Goal: Information Seeking & Learning: Check status

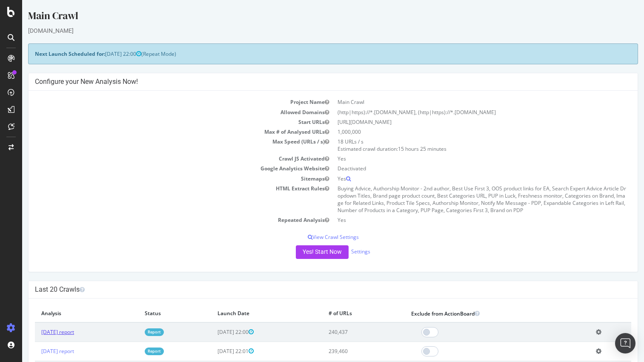
click at [74, 335] on link "2025 Aug. 12th report" at bounding box center [57, 331] width 33 height 7
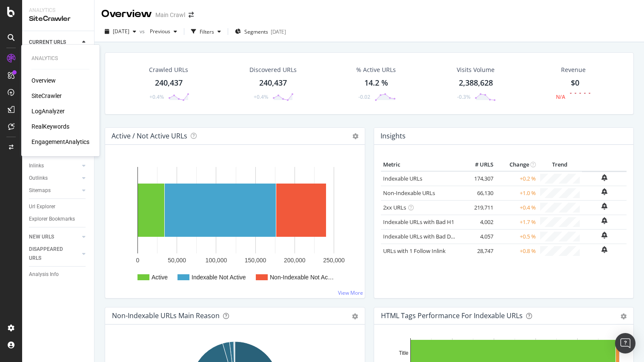
click at [57, 112] on div "LogAnalyzer" at bounding box center [48, 111] width 33 height 9
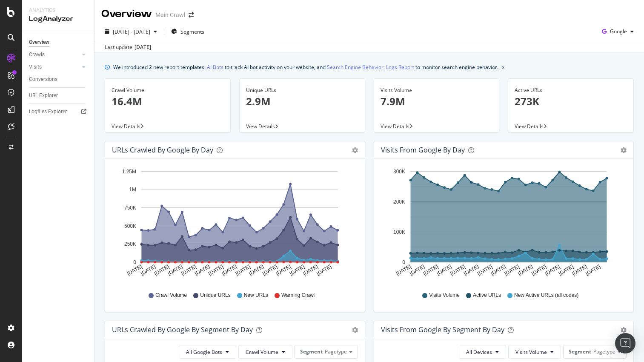
click at [491, 20] on div "Overview Main Crawl" at bounding box center [370, 10] width 550 height 21
click at [204, 33] on span "Segments" at bounding box center [193, 31] width 24 height 7
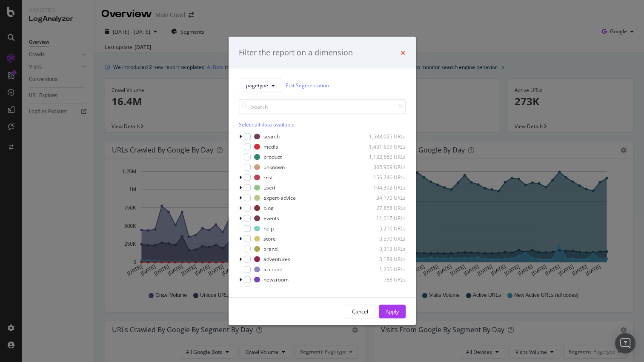
click at [402, 49] on icon "times" at bounding box center [403, 52] width 5 height 7
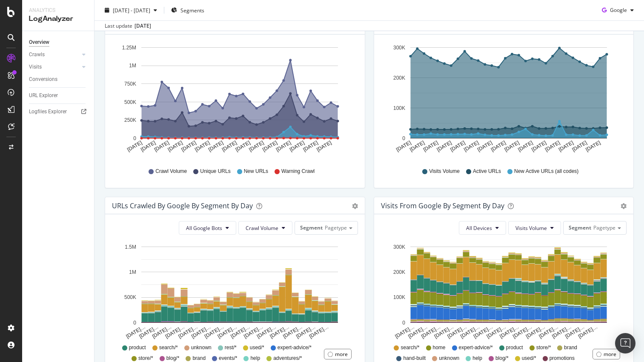
scroll to position [195, 0]
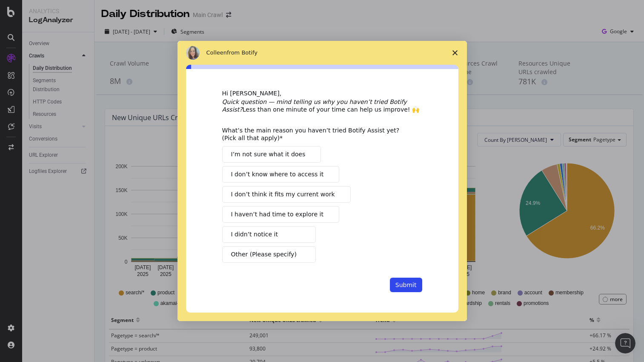
click at [458, 50] on span "Close survey" at bounding box center [455, 53] width 24 height 24
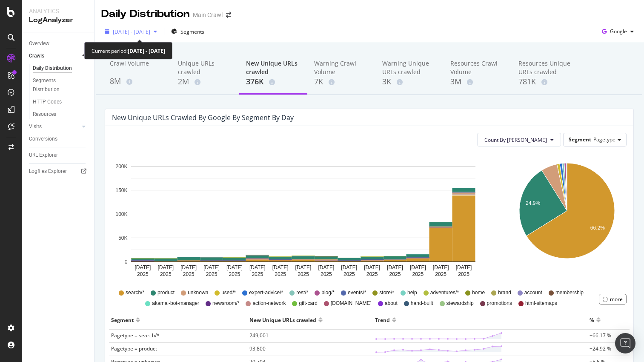
click at [161, 31] on div "button" at bounding box center [155, 31] width 10 height 5
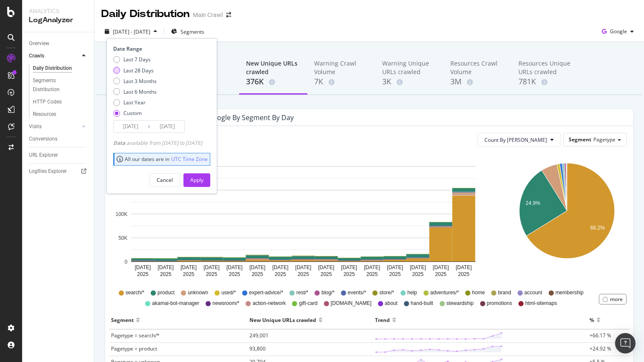
click at [145, 73] on div "Last 28 Days" at bounding box center [139, 70] width 30 height 7
type input "[DATE]"
click at [204, 177] on div "Apply" at bounding box center [196, 179] width 13 height 7
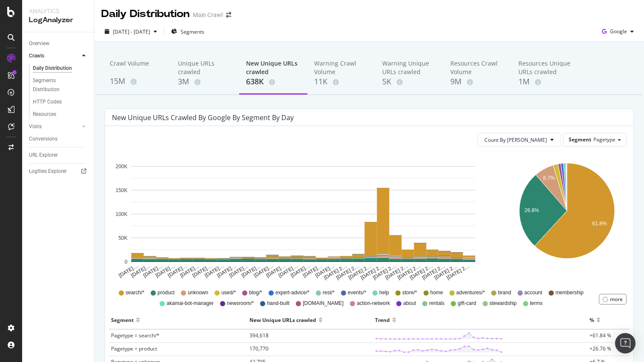
click at [505, 26] on div "[DATE] - [DATE] Segments Google" at bounding box center [370, 33] width 550 height 17
click at [516, 25] on div "[DATE] - [DATE] Segments Google" at bounding box center [370, 33] width 550 height 17
click at [511, 24] on div "[DATE] - [DATE] Segments Google" at bounding box center [370, 31] width 550 height 21
